Goal: Transaction & Acquisition: Obtain resource

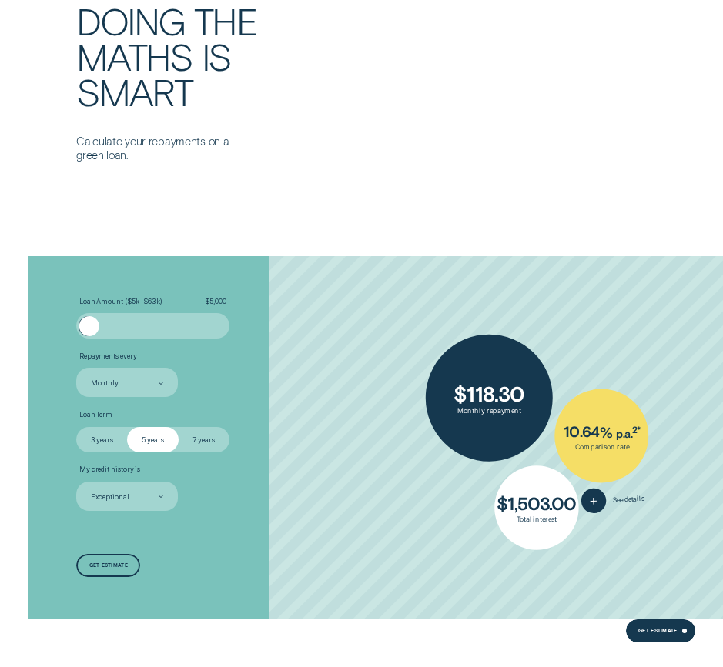
scroll to position [2057, 0]
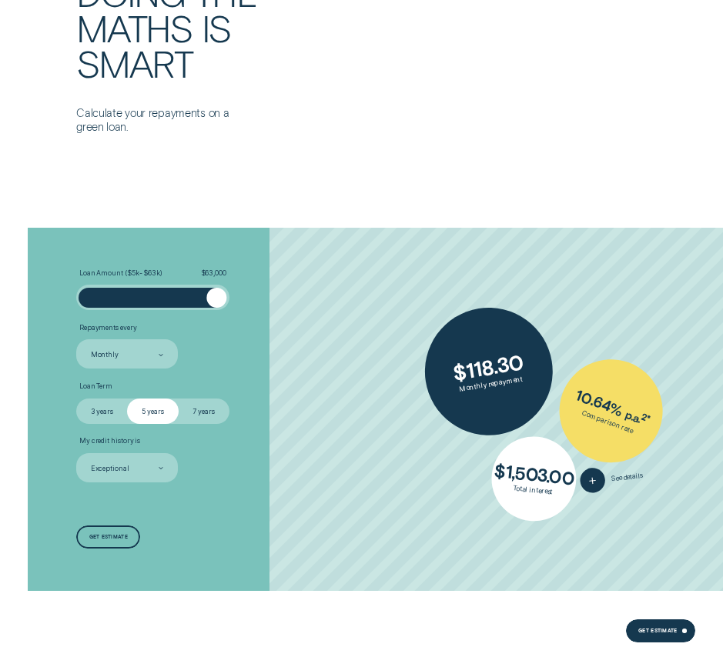
drag, startPoint x: 200, startPoint y: 302, endPoint x: 230, endPoint y: 300, distance: 30.1
click at [230, 300] on li "Loan Amount ( $5k - $63k ) $ 63,000" at bounding box center [192, 290] width 232 height 42
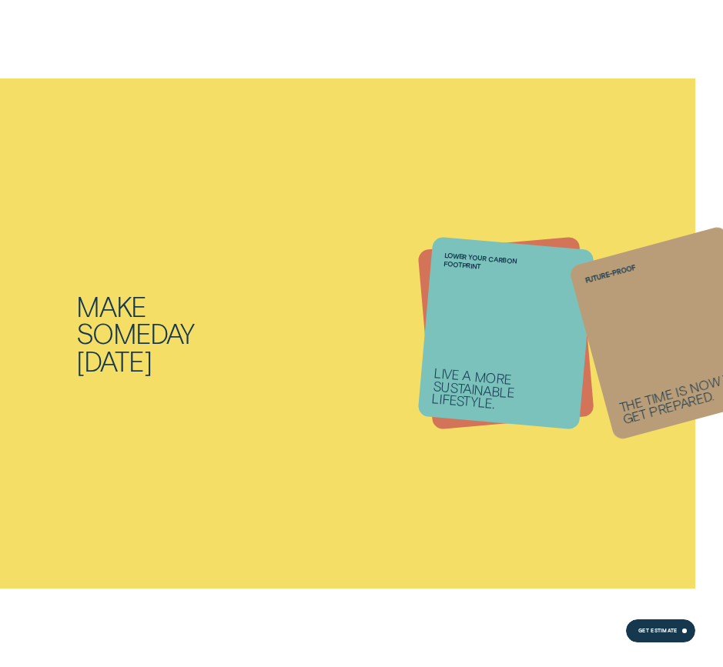
scroll to position [2113, 0]
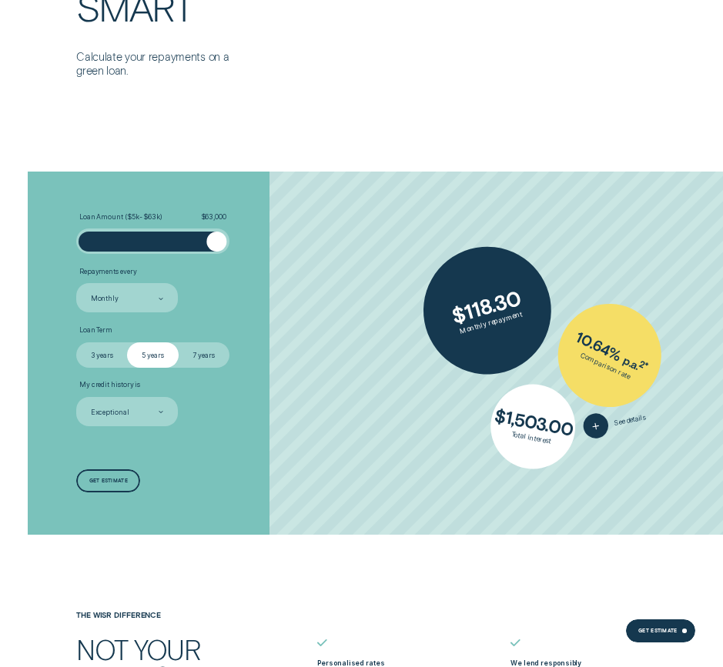
click at [206, 356] on label "7 years" at bounding box center [204, 354] width 51 height 25
click at [179, 342] on input "7 years" at bounding box center [179, 342] width 0 height 0
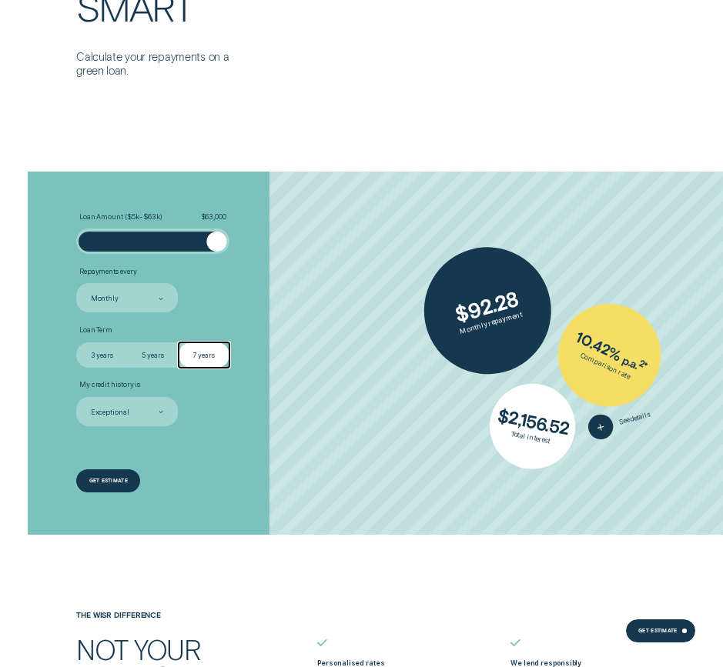
click at [105, 485] on div "Get estimate" at bounding box center [108, 480] width 64 height 23
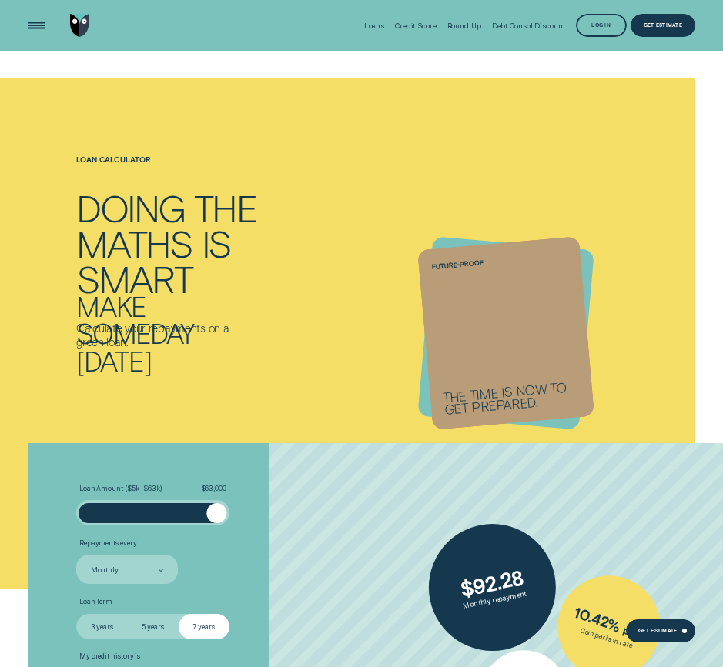
scroll to position [1170, 0]
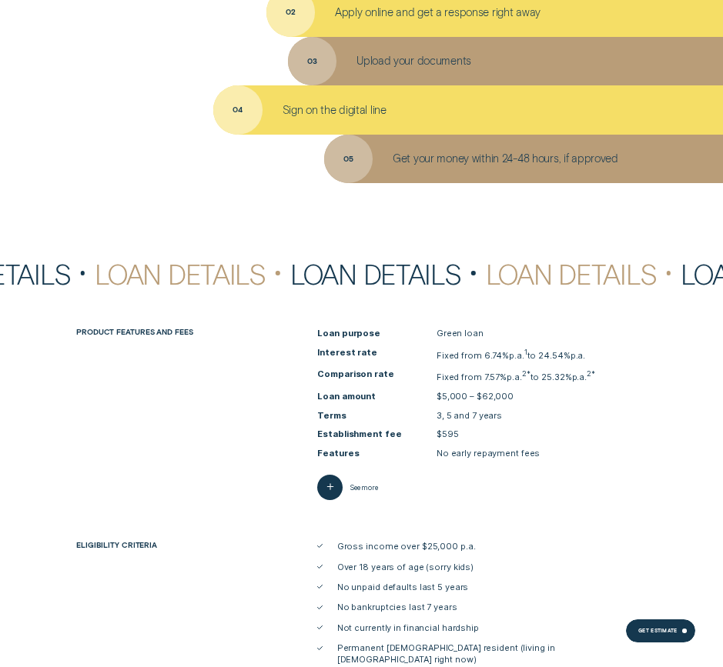
scroll to position [2951, 0]
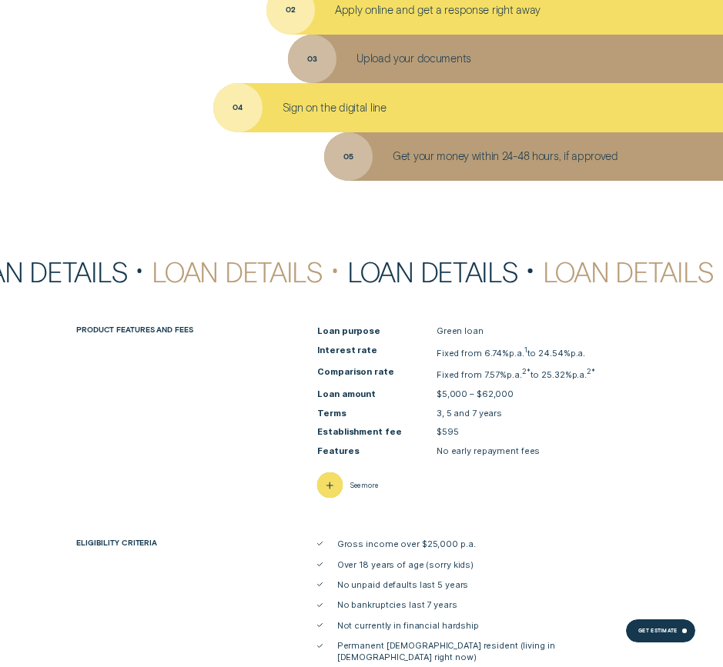
click at [348, 481] on button "See more" at bounding box center [347, 485] width 61 height 25
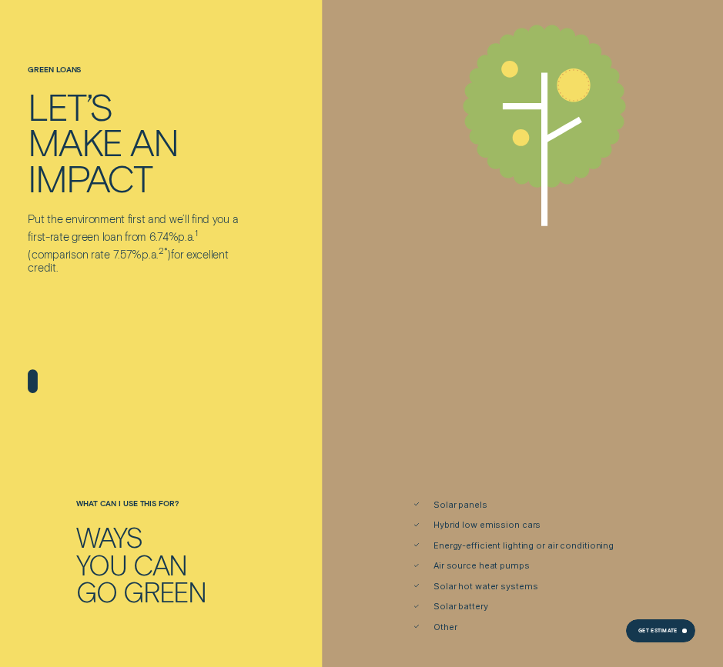
scroll to position [0, 0]
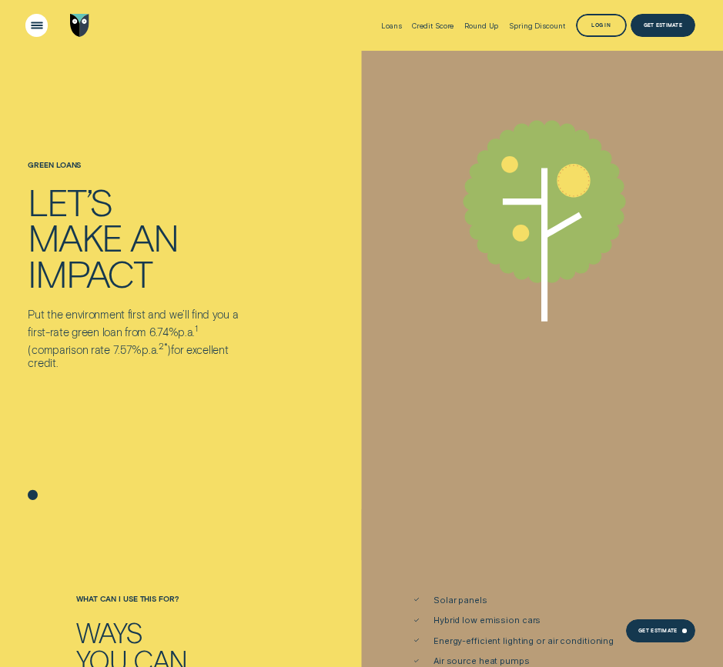
click at [32, 27] on div "Open Menu" at bounding box center [36, 25] width 32 height 32
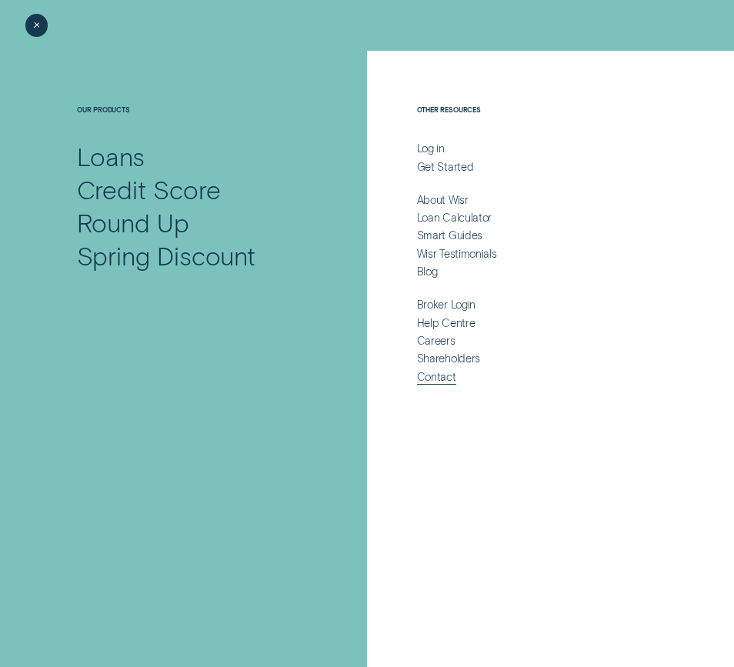
click at [421, 379] on div "Contact" at bounding box center [436, 377] width 39 height 14
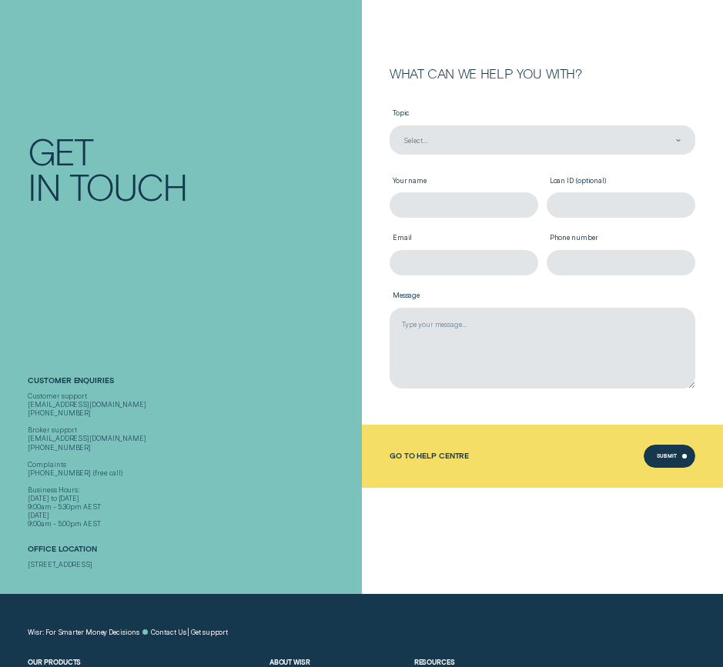
scroll to position [87, 0]
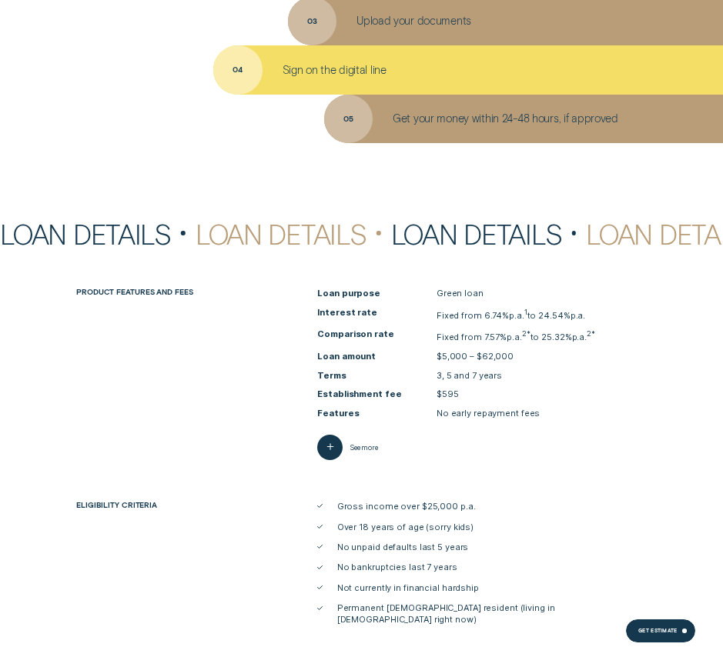
scroll to position [2995, 0]
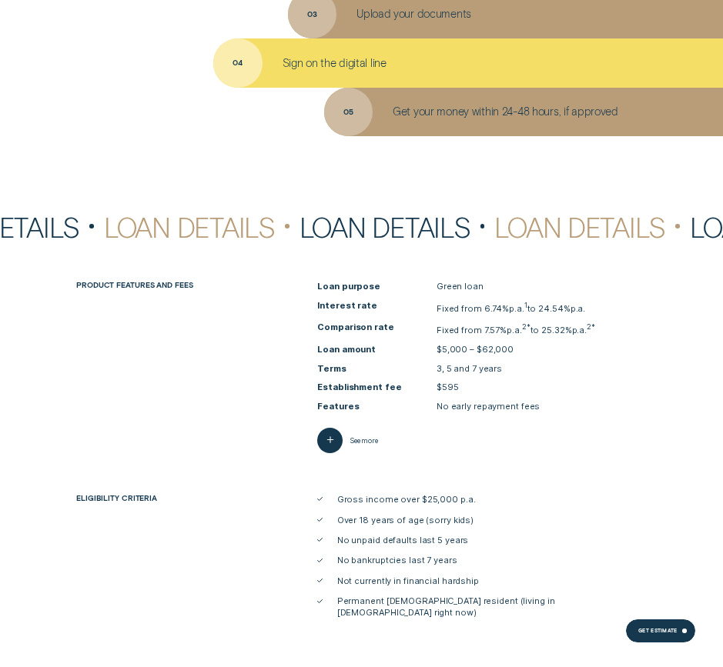
click at [658, 633] on div "Get Estimate" at bounding box center [657, 632] width 38 height 5
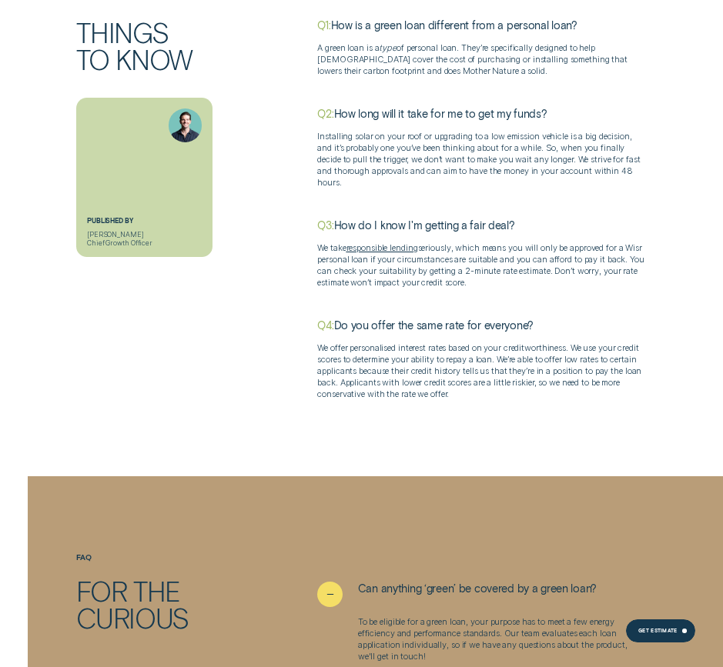
scroll to position [3820, 0]
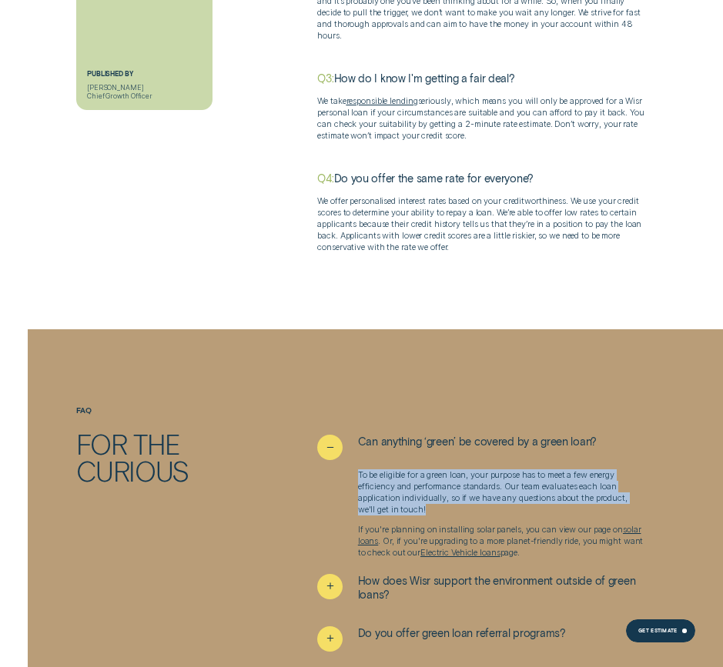
drag, startPoint x: 486, startPoint y: 499, endPoint x: 353, endPoint y: 466, distance: 136.5
click at [353, 469] on div "To be eligible for a green loan, your purpose has to meet a few energy efficien…" at bounding box center [481, 513] width 329 height 89
copy p "To be eligible for a green loan, your purpose has to meet a few energy efficien…"
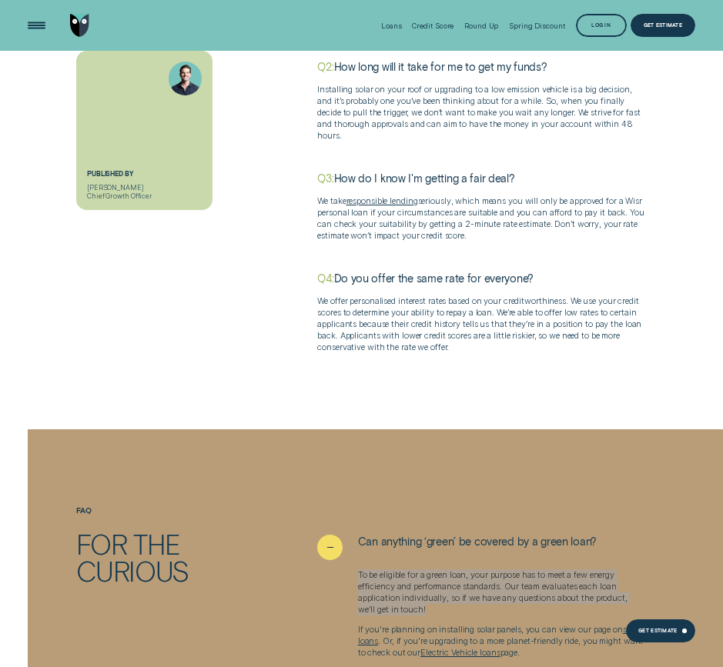
scroll to position [3719, 0]
